Goal: Information Seeking & Learning: Learn about a topic

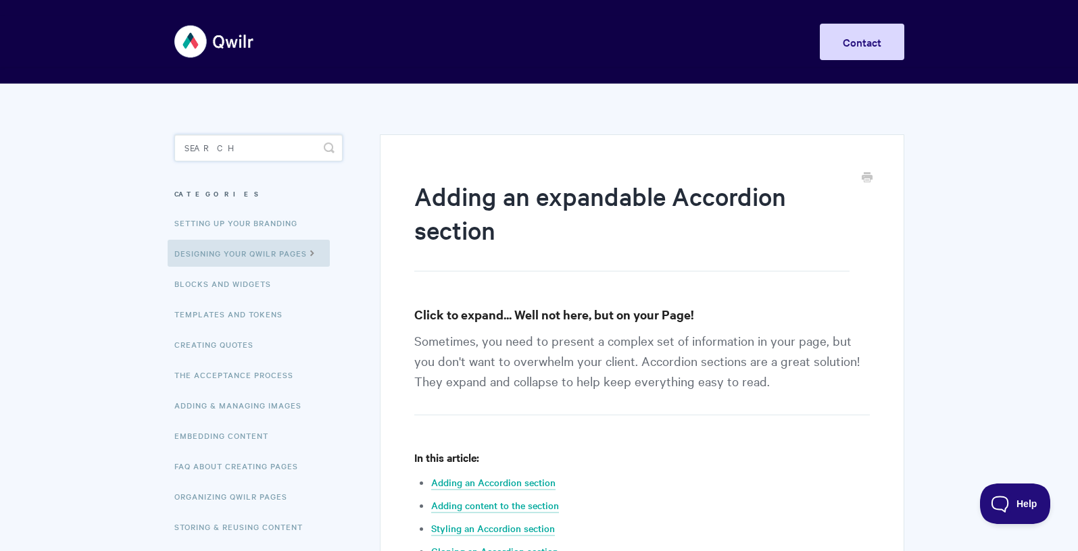
click at [216, 143] on input "Search" at bounding box center [258, 147] width 168 height 27
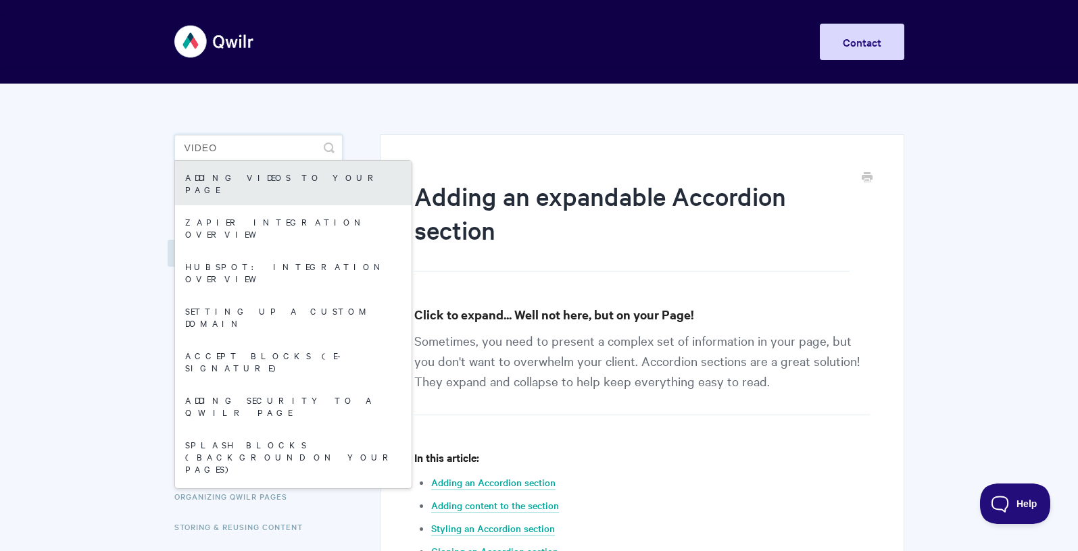
type input "video"
click at [216, 177] on link "Adding Videos to your Page" at bounding box center [293, 183] width 236 height 45
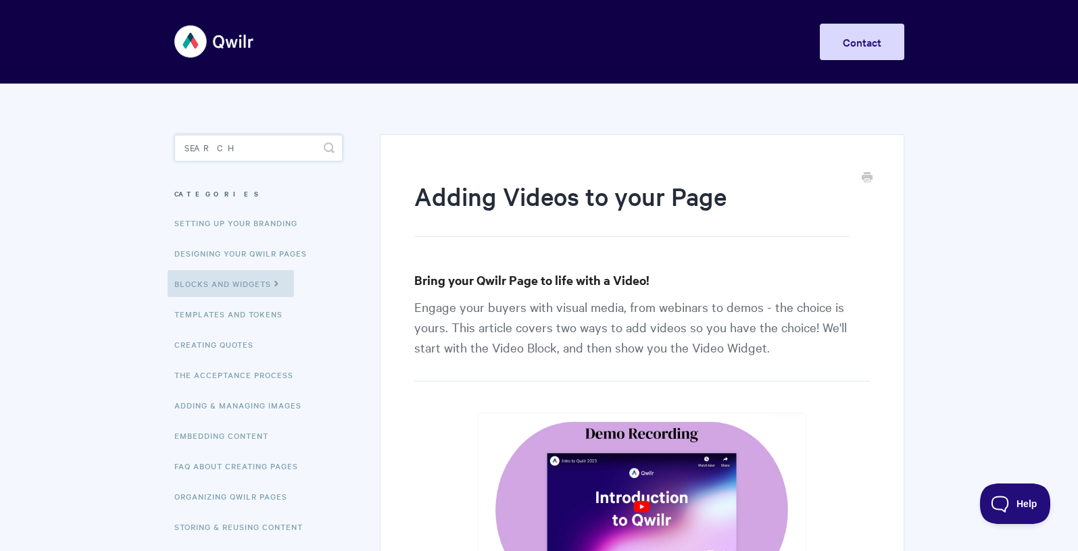
click at [232, 145] on input "Search" at bounding box center [258, 147] width 168 height 27
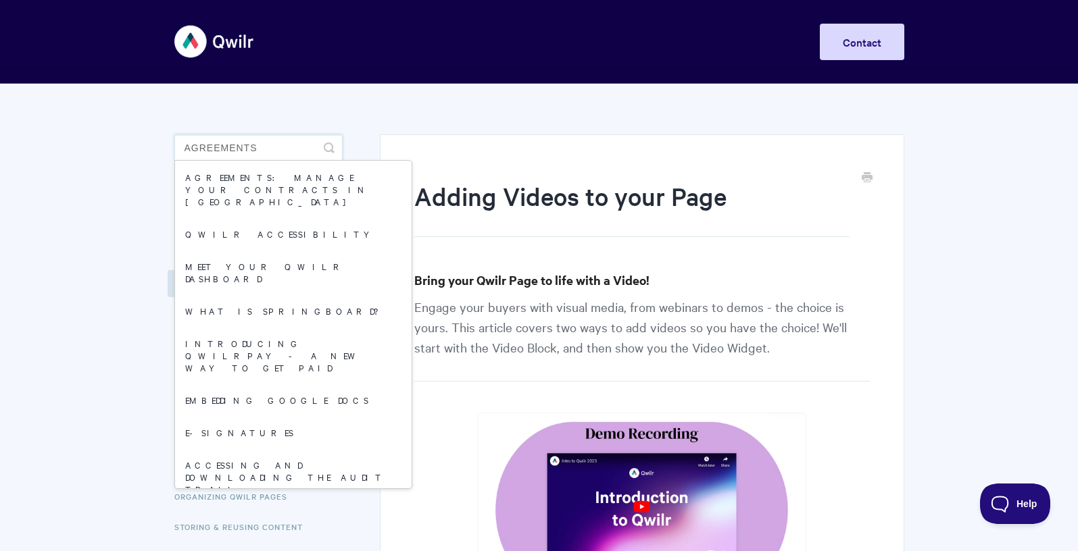
type input "agreements"
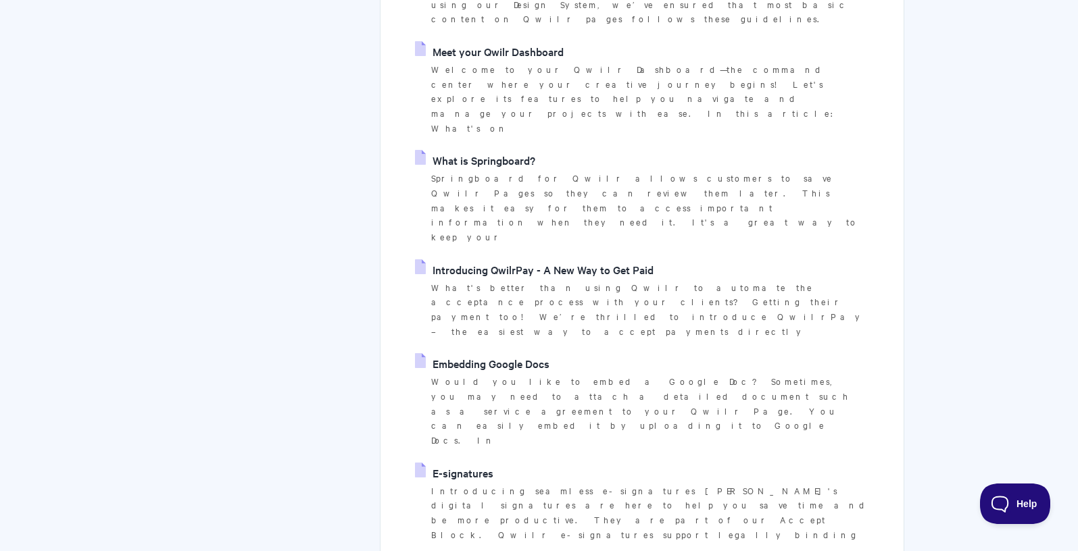
scroll to position [4, 0]
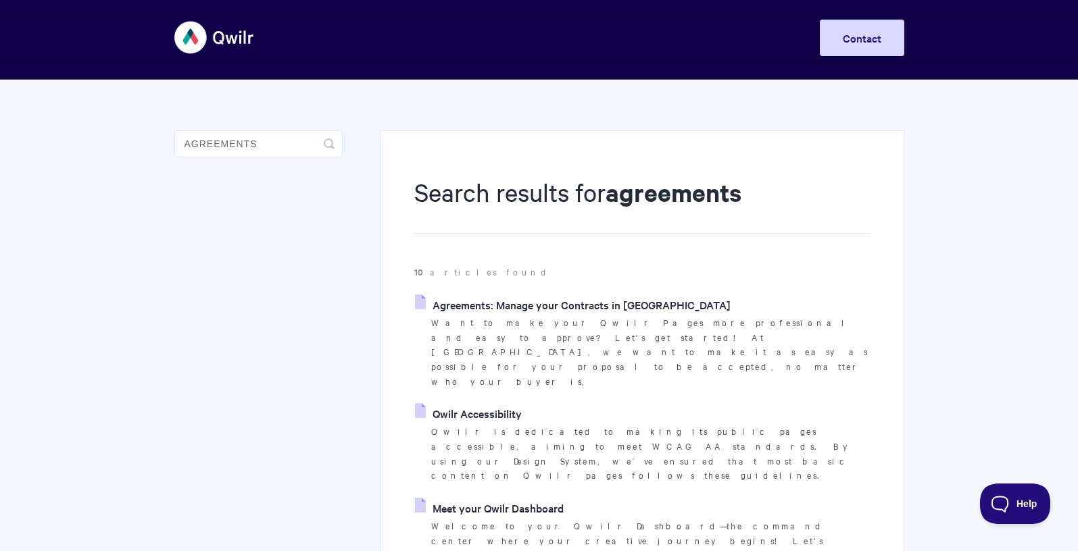
click at [531, 307] on link "Agreements: Manage your Contracts in [GEOGRAPHIC_DATA]" at bounding box center [573, 305] width 316 height 20
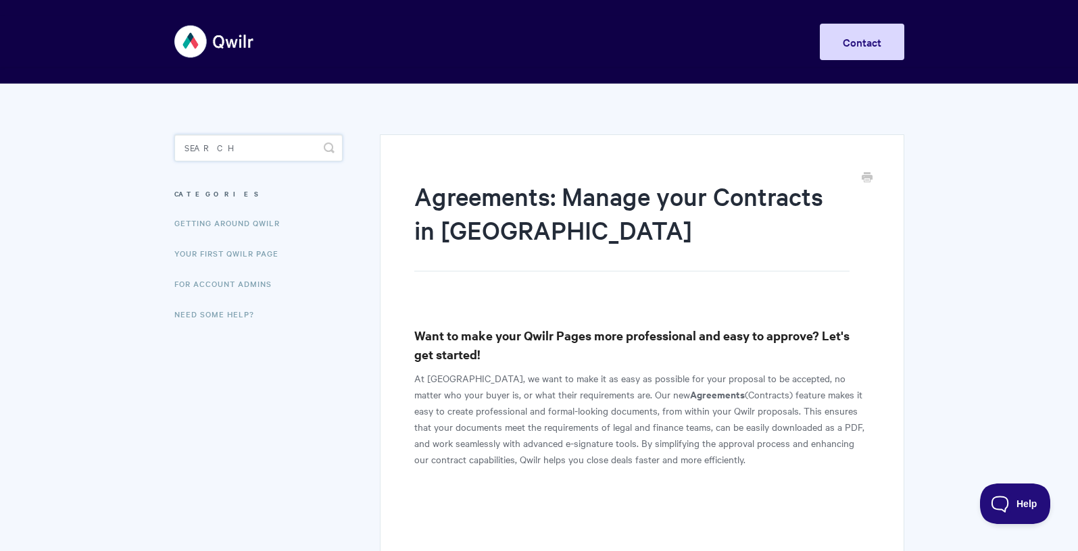
click at [226, 146] on input "Search" at bounding box center [258, 147] width 168 height 27
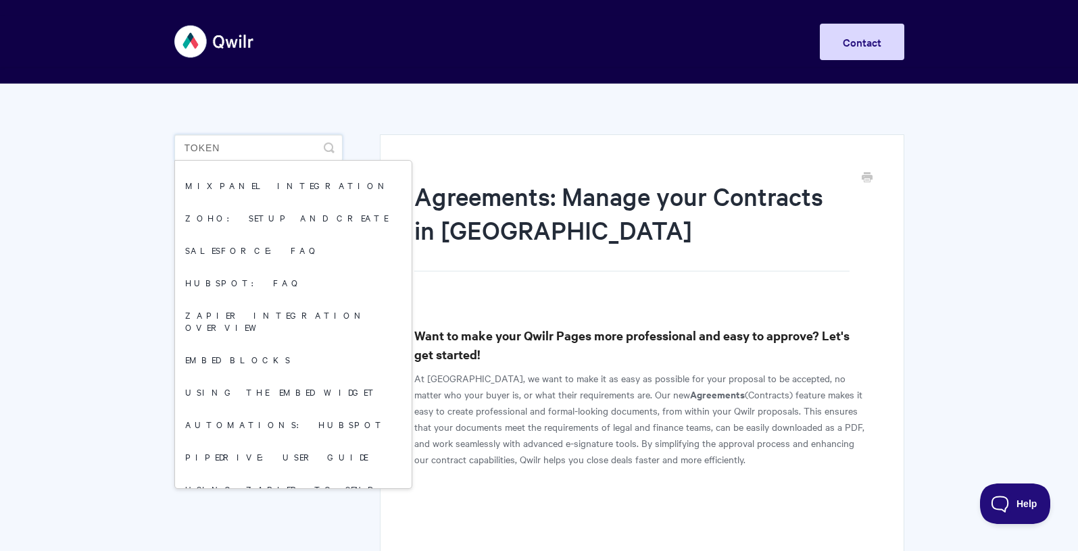
scroll to position [263, 0]
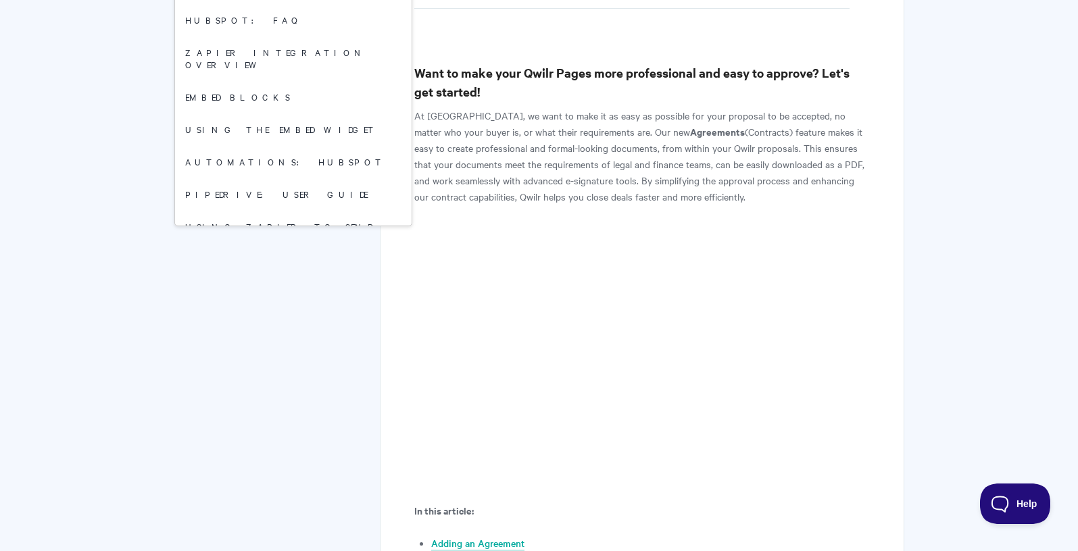
type input "token"
click at [273, 470] on link "Adding A Recurring Price To A Quote" at bounding box center [293, 492] width 236 height 45
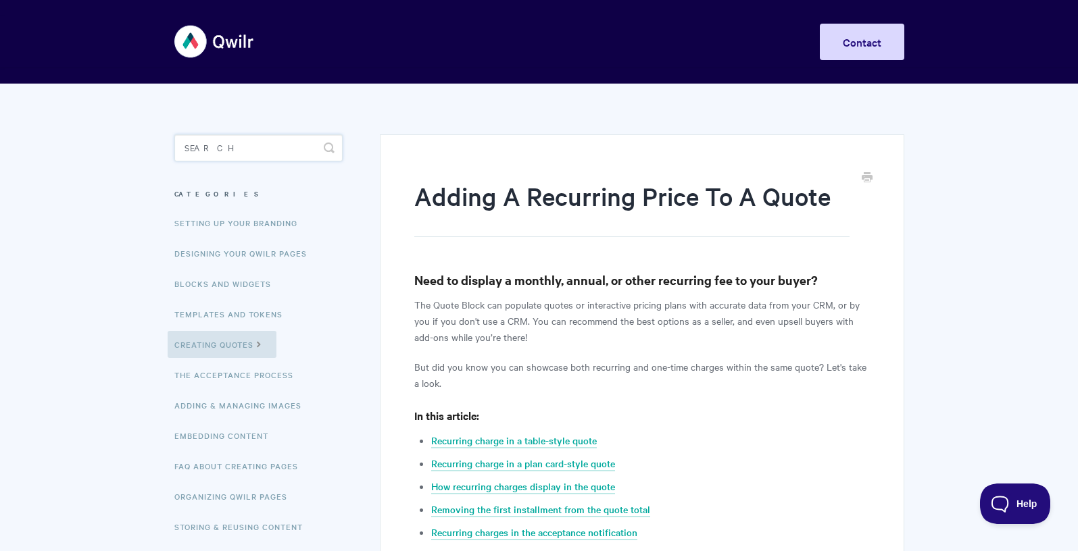
click at [225, 145] on input "Search" at bounding box center [258, 147] width 168 height 27
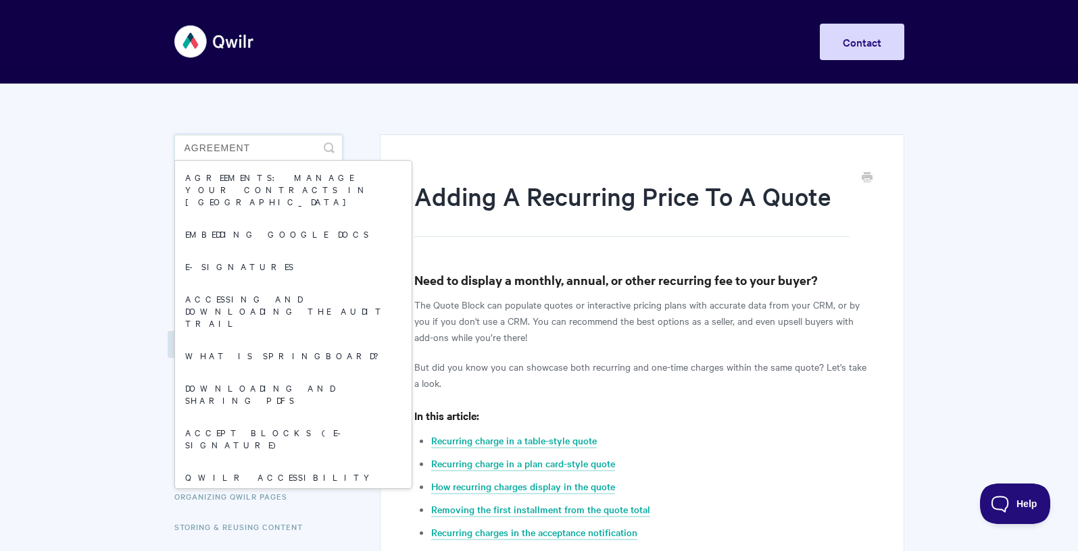
type input "agreement"
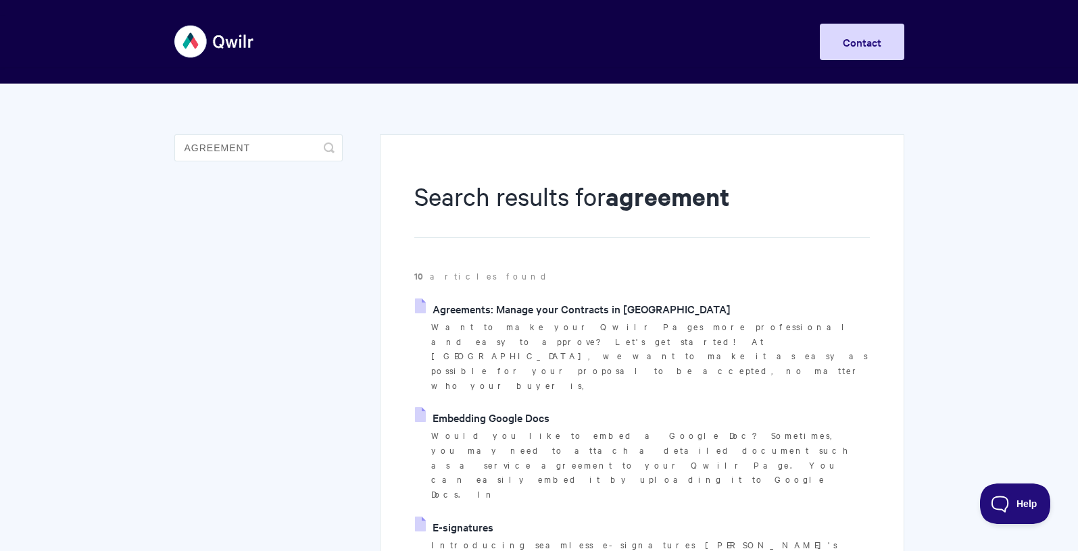
click at [578, 308] on link "Agreements: Manage your Contracts in Qwilr" at bounding box center [573, 309] width 316 height 20
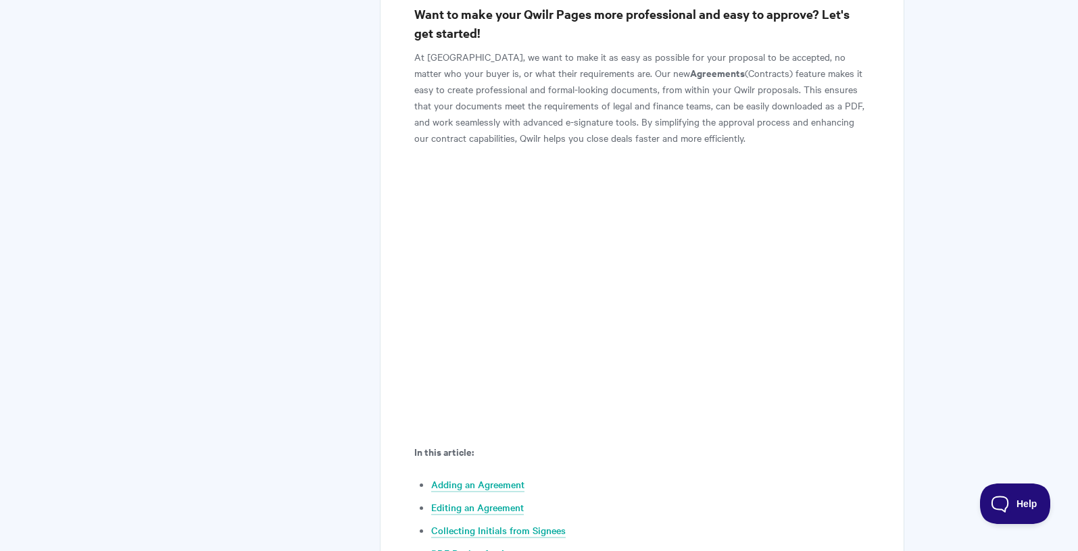
scroll to position [324, 0]
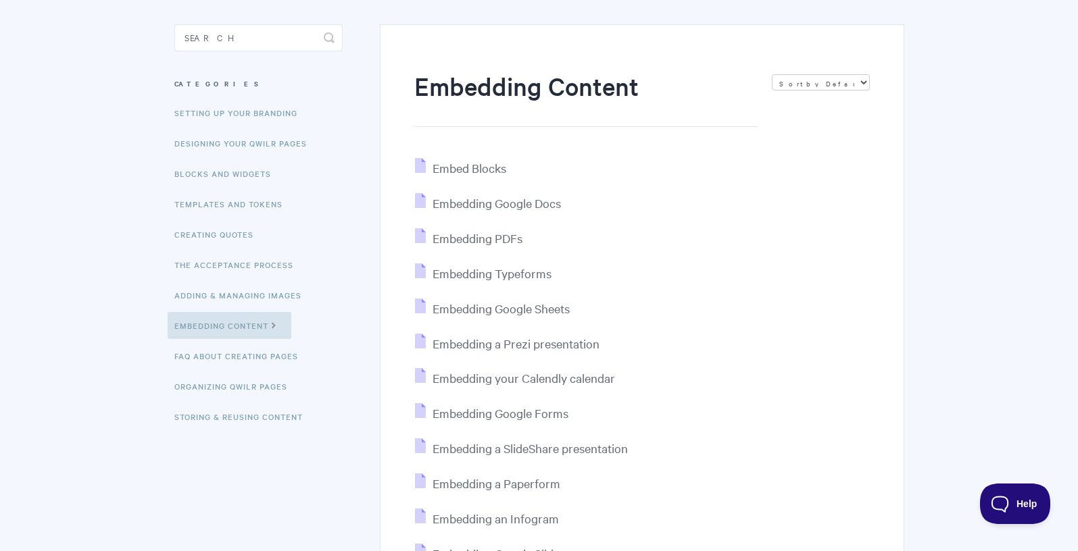
scroll to position [112, 0]
click at [489, 237] on span "Embedding PDFs" at bounding box center [477, 236] width 90 height 16
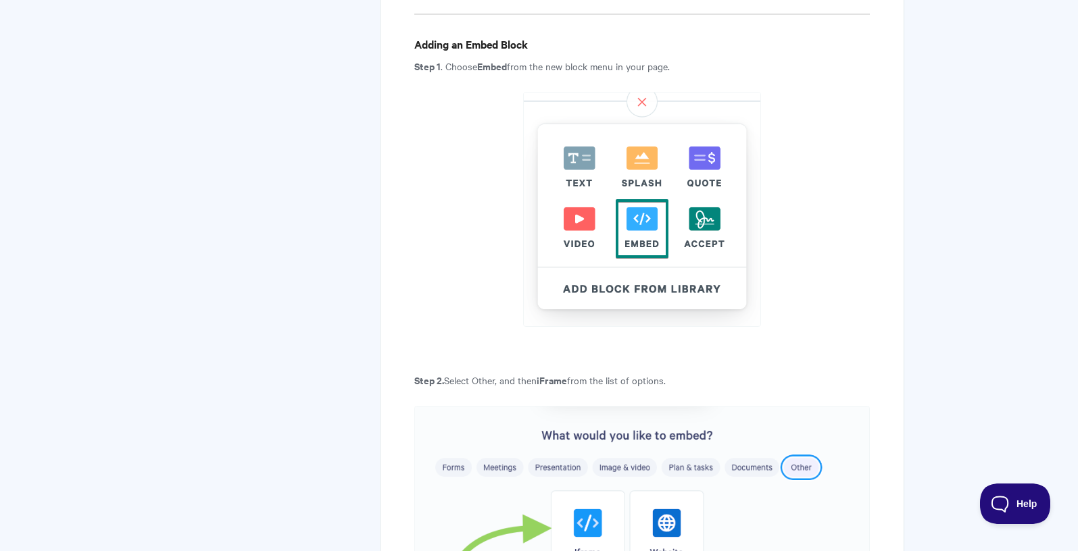
scroll to position [459, 0]
